Goal: Task Accomplishment & Management: Manage account settings

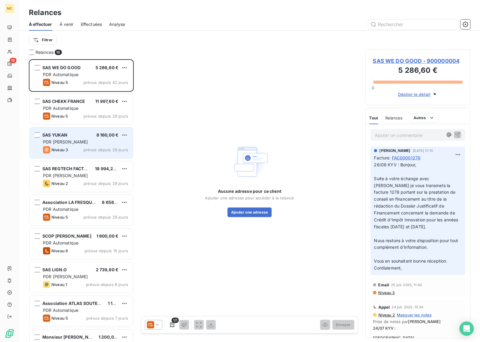
scroll to position [256, 0]
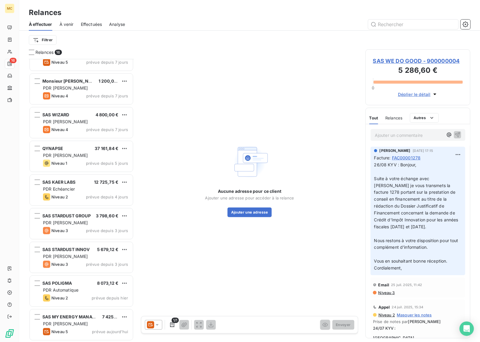
click at [269, 75] on div "Aucune adresse pour ce client Ajouter une adresse pour accéder à la relance Ajo…" at bounding box center [249, 179] width 217 height 261
click at [227, 83] on div "Aucune adresse pour ce client Ajouter une adresse pour accéder à la relance Ajo…" at bounding box center [249, 179] width 217 height 261
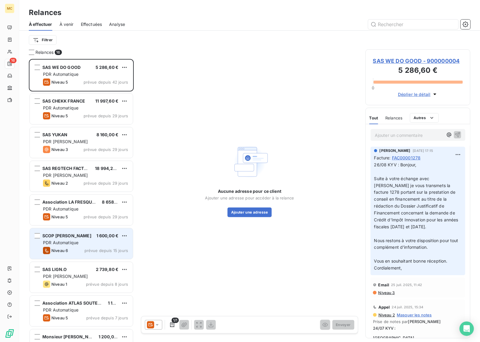
click at [98, 240] on div "PDR Automatique" at bounding box center [85, 243] width 85 height 6
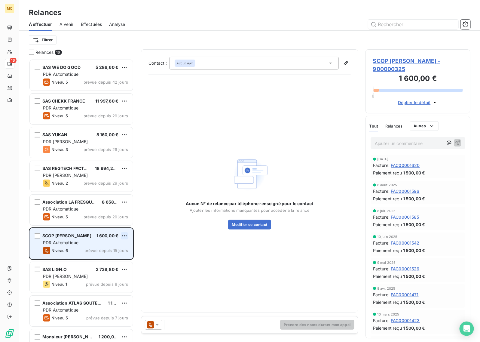
click at [123, 238] on html "MC 16 Relances À effectuer À venir Effectuées Analyse Filtrer Relances 16 SAS W…" at bounding box center [240, 171] width 480 height 342
click at [122, 256] on div "Passer cette action" at bounding box center [99, 259] width 54 height 10
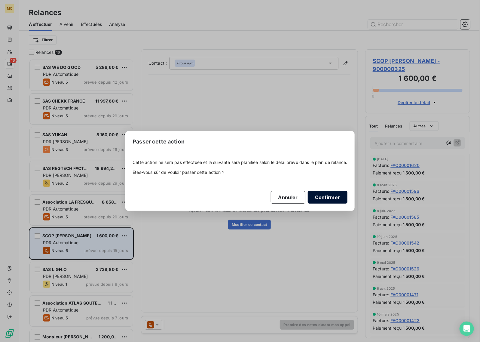
click at [326, 198] on button "Confirmer" at bounding box center [328, 197] width 40 height 13
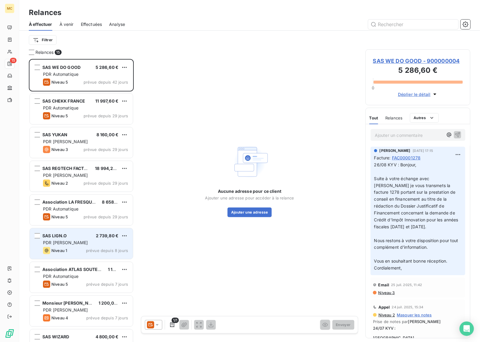
click at [92, 239] on div "SAS LIGN.O 2 739,80 € PDR [PERSON_NAME] 1 prévue depuis 8 jours" at bounding box center [81, 243] width 103 height 31
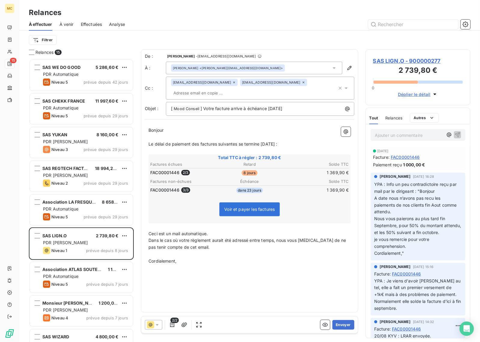
click at [276, 267] on div "De : [PERSON_NAME] - [EMAIL_ADDRESS][DOMAIN_NAME] À : [PERSON_NAME] <[PERSON_NA…" at bounding box center [249, 180] width 217 height 263
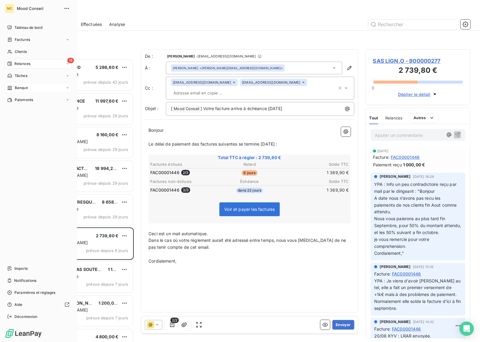
click at [33, 88] on div "Banque" at bounding box center [38, 88] width 67 height 10
click at [38, 103] on div "Opérations à associer" at bounding box center [42, 100] width 60 height 10
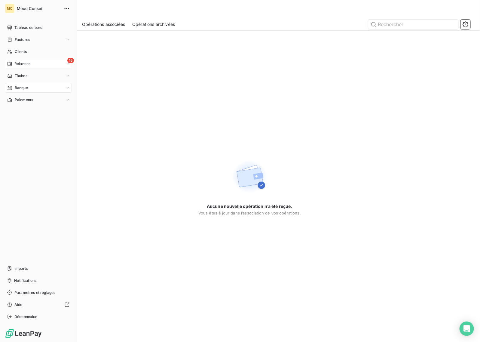
click at [17, 60] on div "15 Relances" at bounding box center [38, 64] width 67 height 10
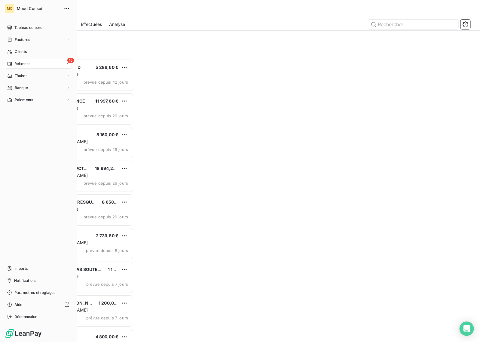
scroll to position [278, 99]
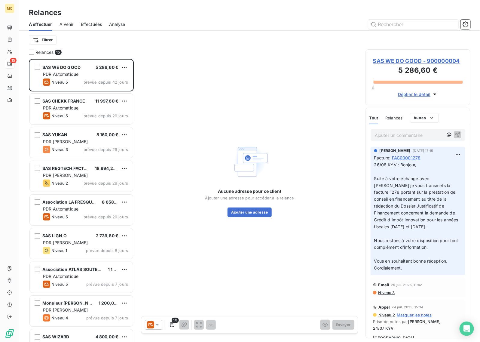
click at [220, 31] on div "Filtrer" at bounding box center [250, 40] width 442 height 19
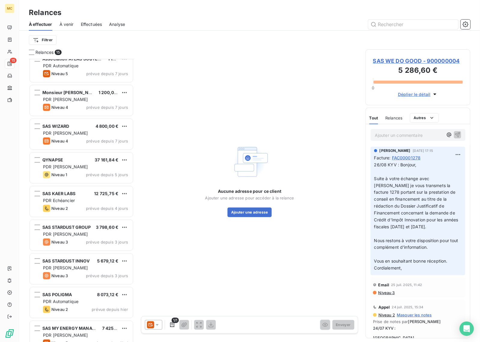
scroll to position [222, 0]
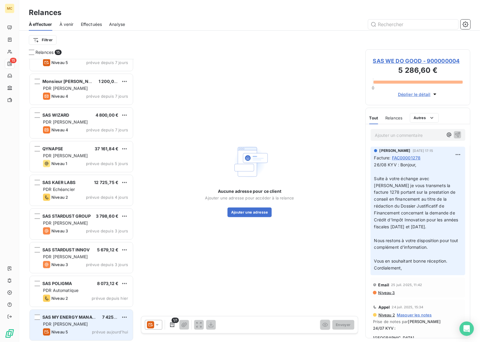
click at [82, 329] on div "Niveau 5 prévue aujourd’hui" at bounding box center [85, 331] width 85 height 7
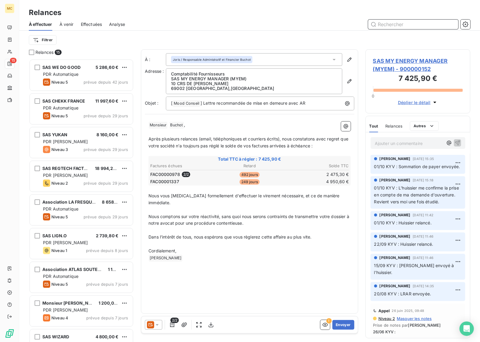
scroll to position [6, 5]
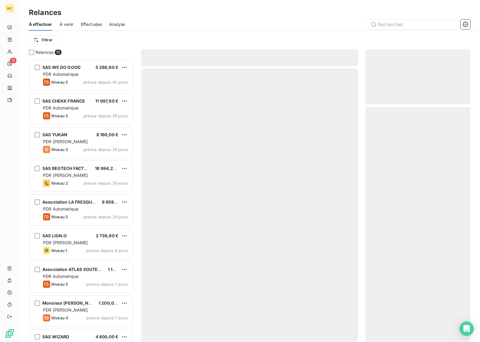
scroll to position [278, 99]
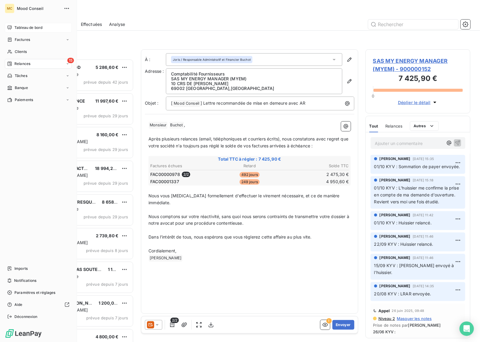
drag, startPoint x: 21, startPoint y: 20, endPoint x: 21, endPoint y: 25, distance: 5.1
click at [20, 20] on div "MC Mood Conseil Tableau de bord Factures Clients 15 Relances Tâches Banque Paie…" at bounding box center [38, 171] width 77 height 342
click at [23, 29] on span "Tableau de bord" at bounding box center [28, 27] width 28 height 5
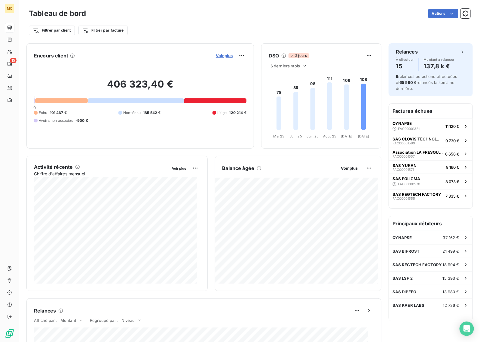
click at [219, 56] on span "Voir plus" at bounding box center [224, 55] width 17 height 5
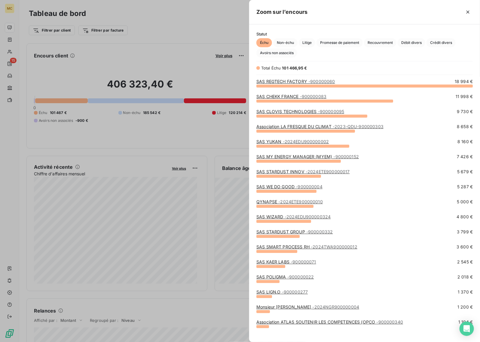
scroll to position [250, 226]
click at [300, 111] on link "SAS CLOVIS TECHNOLOGIES - 900000095" at bounding box center [301, 111] width 88 height 5
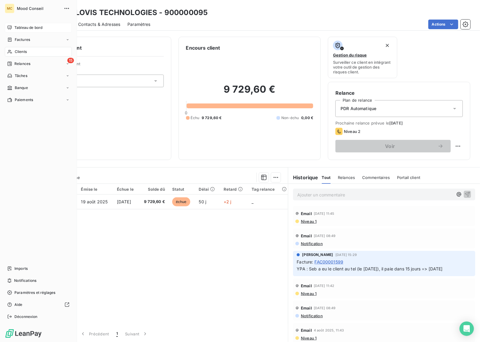
click at [20, 26] on span "Tableau de bord" at bounding box center [28, 27] width 28 height 5
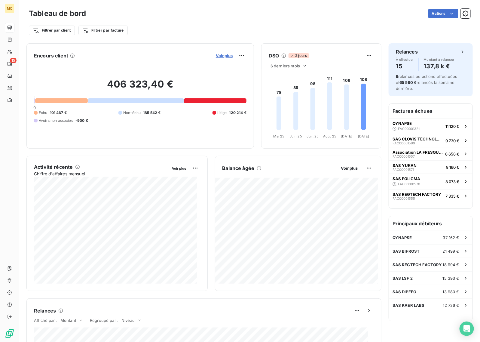
click at [216, 54] on span "Voir plus" at bounding box center [224, 55] width 17 height 5
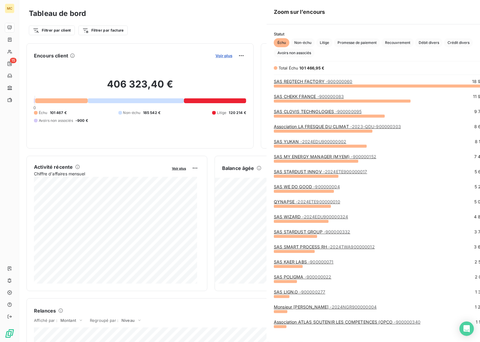
scroll to position [250, 226]
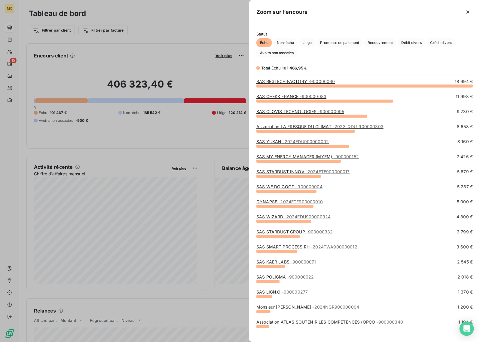
click at [166, 38] on div at bounding box center [240, 171] width 480 height 342
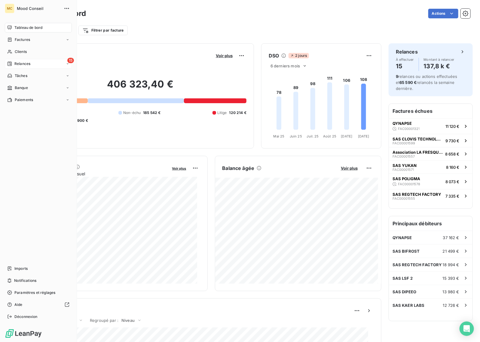
click at [14, 60] on div "15 Relances" at bounding box center [38, 64] width 67 height 10
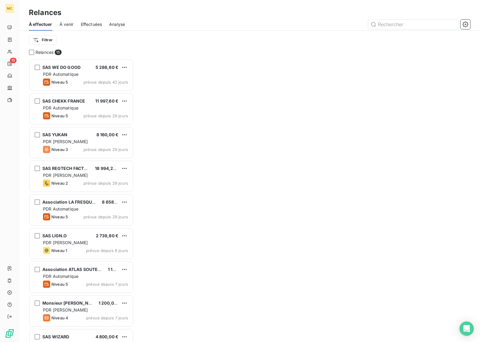
scroll to position [278, 99]
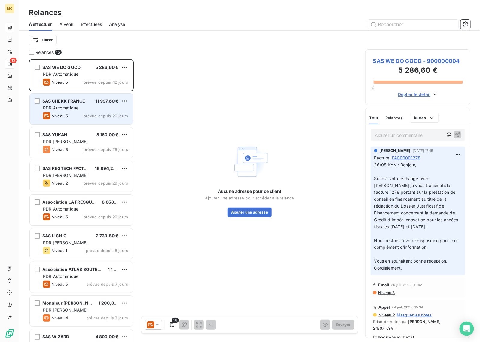
click at [85, 114] on span "prévue depuis 29 jours" at bounding box center [106, 115] width 45 height 5
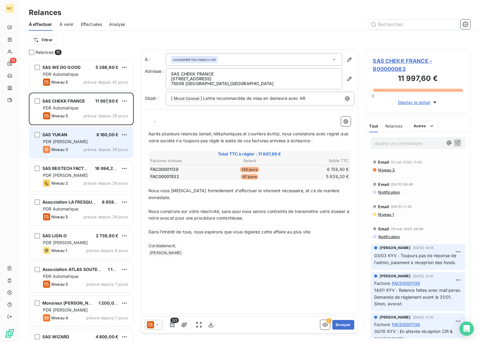
click at [72, 149] on div "Niveau 3 prévue depuis 29 jours" at bounding box center [85, 149] width 85 height 7
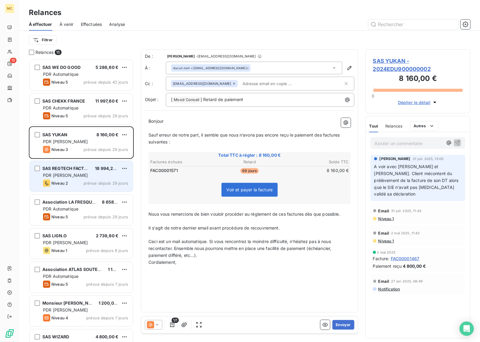
click at [91, 180] on div "Niveau 2 prévue depuis 29 jours" at bounding box center [85, 183] width 85 height 7
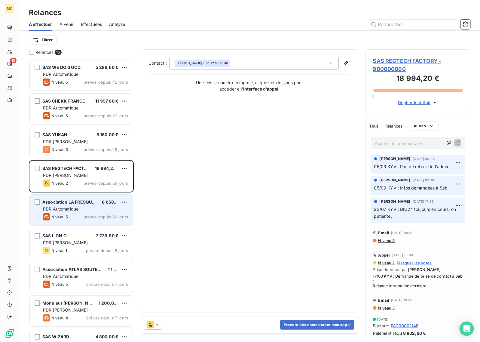
click at [85, 216] on span "prévue depuis 29 jours" at bounding box center [106, 216] width 45 height 5
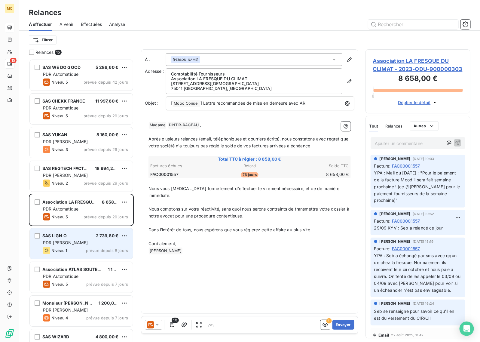
click at [81, 247] on div "Niveau 1 prévue depuis 8 jours" at bounding box center [85, 250] width 85 height 7
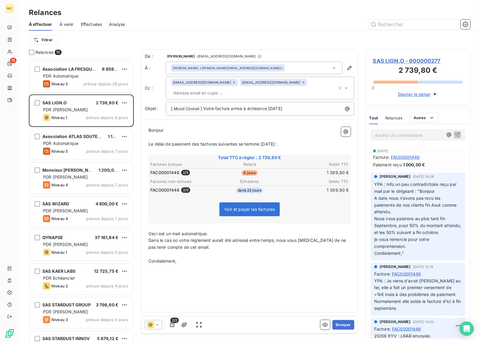
scroll to position [151, 0]
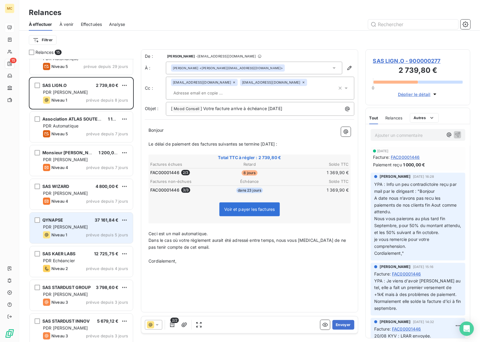
click at [80, 226] on div "PDR [PERSON_NAME]" at bounding box center [85, 227] width 85 height 6
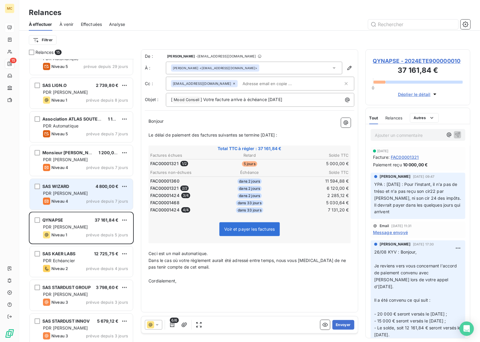
click at [82, 195] on div "PDR [PERSON_NAME]" at bounding box center [85, 193] width 85 height 6
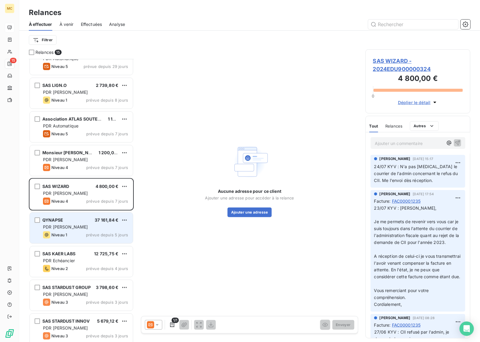
click at [83, 230] on div "QYNAPSE 37 161,84 € PDR Manuel Niveau 1 prévue depuis 5 jours" at bounding box center [81, 228] width 103 height 31
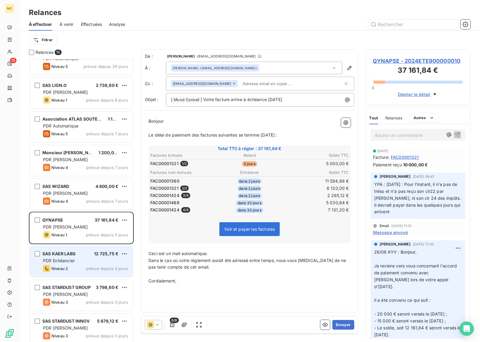
click at [83, 269] on div "Niveau 2 prévue depuis 4 jours" at bounding box center [85, 268] width 85 height 7
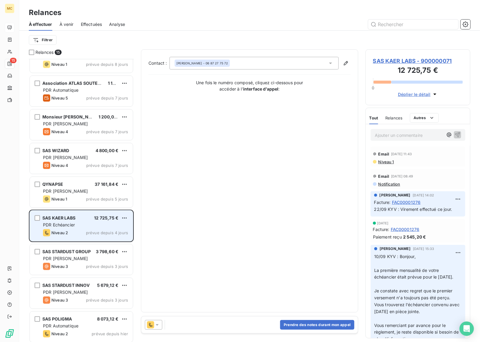
scroll to position [188, 0]
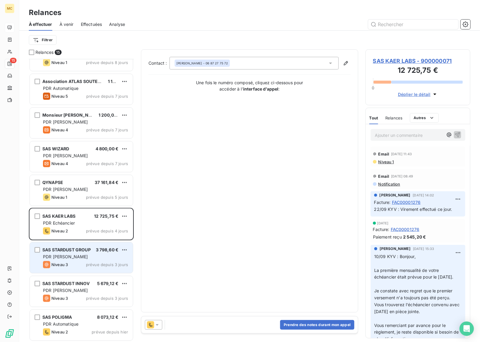
click at [85, 265] on div "Niveau 3 prévue depuis 3 jours" at bounding box center [85, 264] width 85 height 7
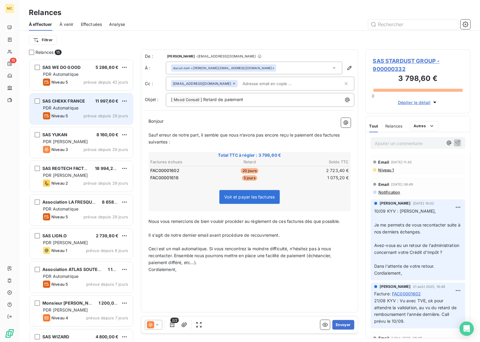
click at [89, 102] on div "SAS CHEKK FRANCE 11 997,60 €" at bounding box center [85, 100] width 85 height 5
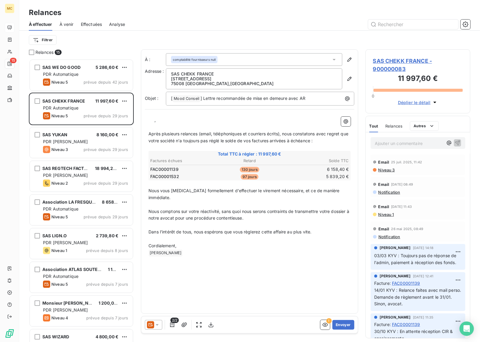
click at [394, 142] on p "Ajouter un commentaire ﻿" at bounding box center [409, 144] width 68 height 8
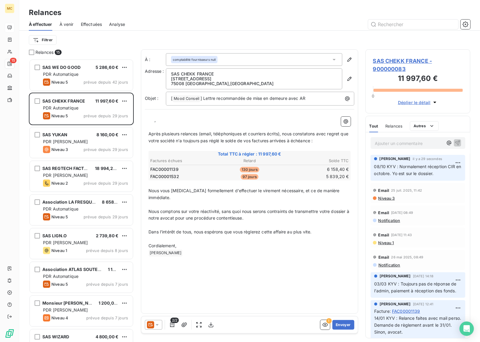
drag, startPoint x: 91, startPoint y: 72, endPoint x: 142, endPoint y: 71, distance: 50.5
click at [91, 72] on div "PDR Automatique" at bounding box center [85, 74] width 85 height 6
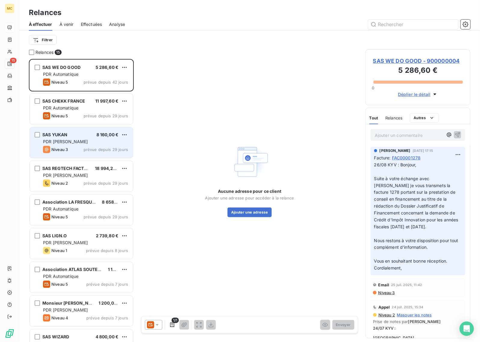
click at [86, 144] on div "PDR [PERSON_NAME]" at bounding box center [85, 142] width 85 height 6
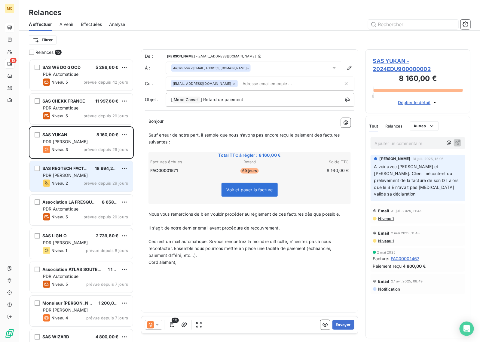
click at [88, 176] on div "PDR [PERSON_NAME]" at bounding box center [85, 175] width 85 height 6
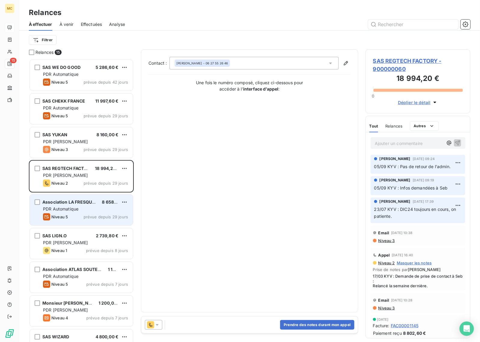
click at [76, 214] on div "Niveau 5 prévue depuis 29 jours" at bounding box center [85, 216] width 85 height 7
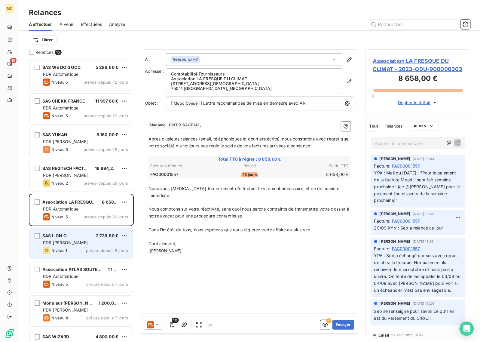
click at [86, 243] on div "PDR [PERSON_NAME]" at bounding box center [85, 243] width 85 height 6
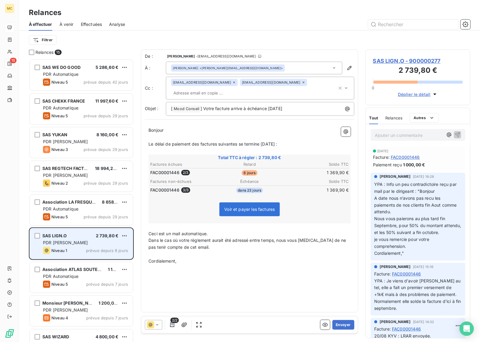
scroll to position [38, 0]
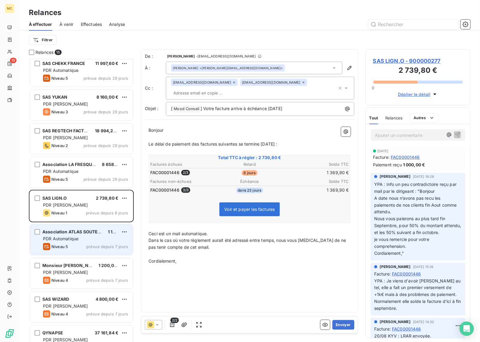
click at [89, 238] on div "PDR Automatique" at bounding box center [85, 239] width 85 height 6
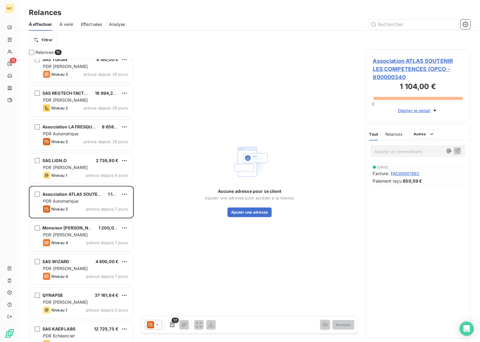
click at [92, 235] on div "PDR [PERSON_NAME]" at bounding box center [85, 235] width 85 height 6
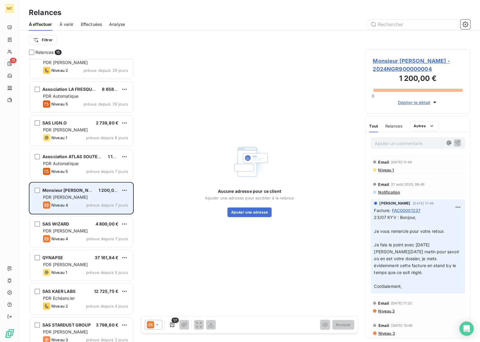
click at [92, 236] on div "Niveau 4 prévue depuis 7 jours" at bounding box center [85, 238] width 85 height 7
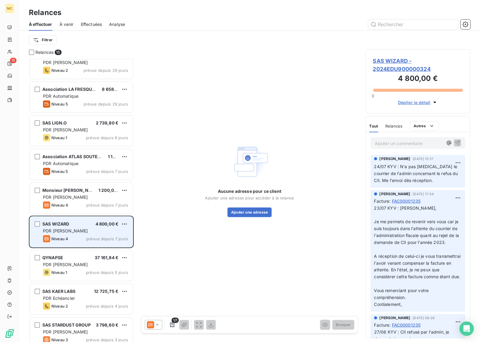
scroll to position [188, 0]
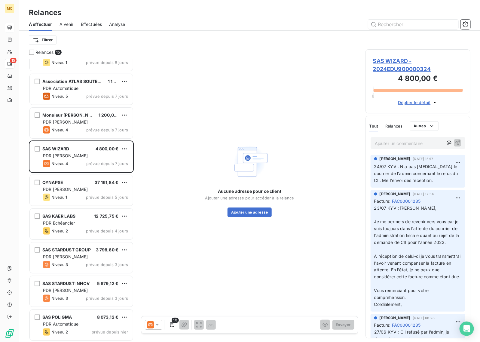
click at [92, 208] on div "SAS KAER LABS 12 725,75 € PDR Echéancier Niveau 2 prévue depuis 4 jours" at bounding box center [81, 225] width 105 height 34
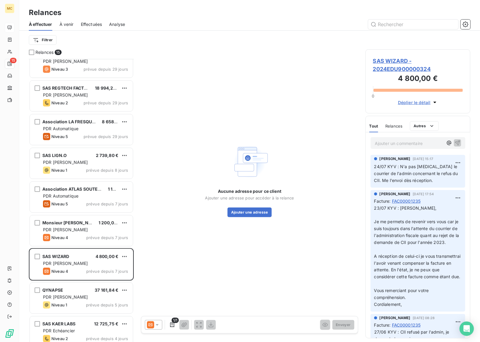
scroll to position [0, 0]
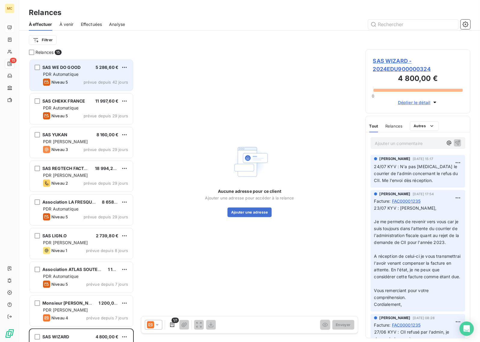
click at [89, 71] on div "PDR Automatique" at bounding box center [85, 74] width 85 height 6
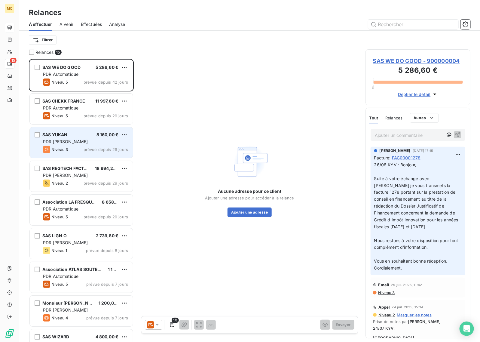
click at [92, 136] on div "SAS YUKAN 8 160,00 €" at bounding box center [85, 134] width 85 height 5
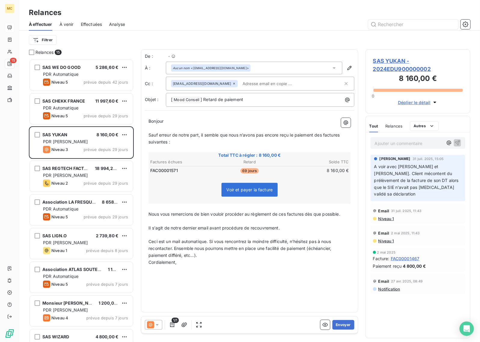
scroll to position [278, 99]
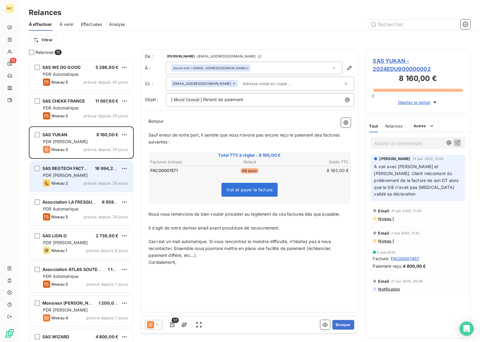
click at [87, 178] on div "SAS REGTECH FACTORY 18 994,20 € PDR Manuel Niveau 2 prévue depuis 29 jours" at bounding box center [81, 176] width 103 height 31
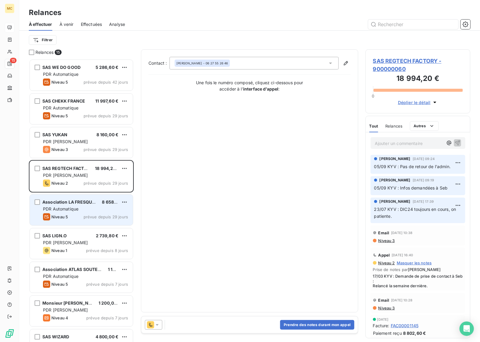
click at [93, 211] on div "PDR Automatique" at bounding box center [85, 209] width 85 height 6
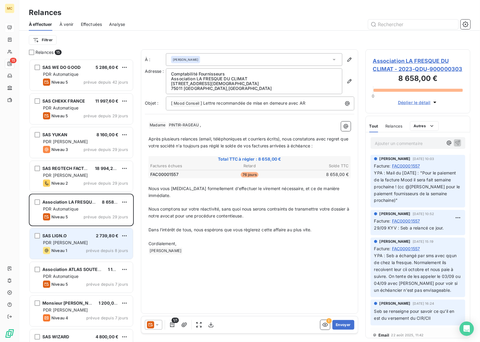
click at [91, 237] on div "SAS LIGN.O 2 739,80 €" at bounding box center [85, 235] width 85 height 5
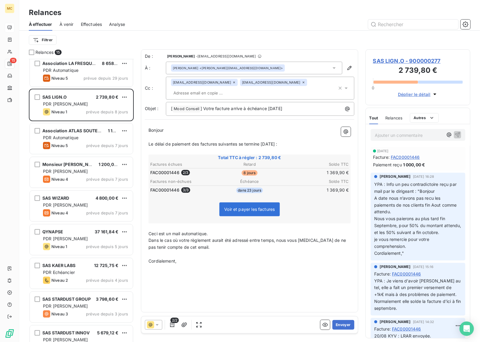
scroll to position [151, 0]
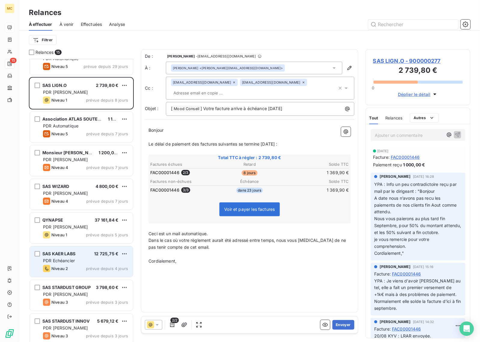
click at [83, 263] on div "PDR Echéancier" at bounding box center [85, 261] width 85 height 6
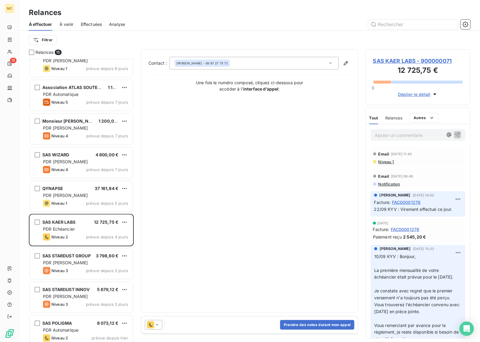
scroll to position [222, 0]
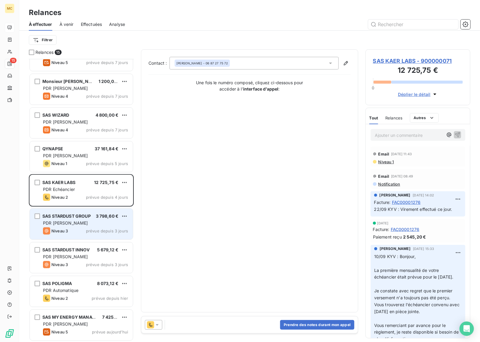
click at [80, 226] on div "PDR [PERSON_NAME]" at bounding box center [85, 223] width 85 height 6
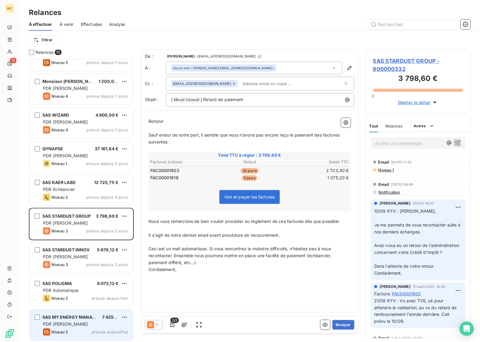
click at [79, 327] on div "PDR [PERSON_NAME]" at bounding box center [85, 324] width 85 height 6
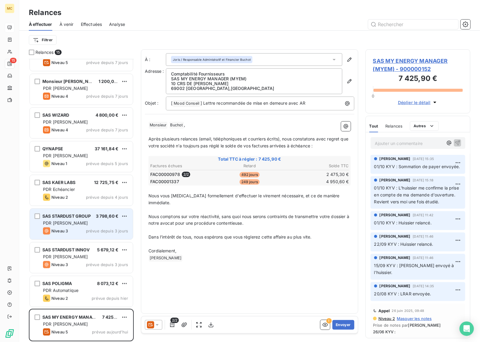
click at [80, 228] on div "Niveau 3 prévue depuis 3 jours" at bounding box center [85, 230] width 85 height 7
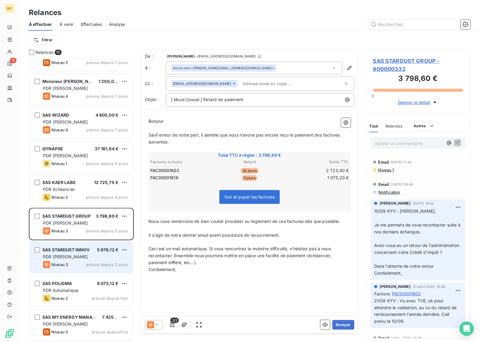
click at [82, 261] on div "Niveau 3 prévue depuis 3 jours" at bounding box center [85, 264] width 85 height 7
